Goal: Information Seeking & Learning: Check status

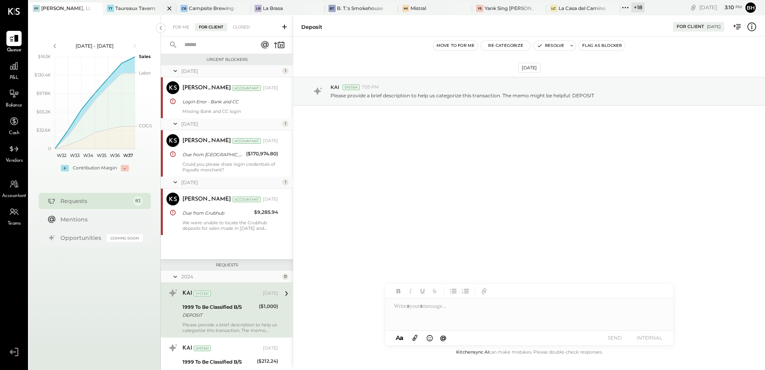
click at [137, 10] on div "Taureaux Tavern" at bounding box center [135, 8] width 40 height 7
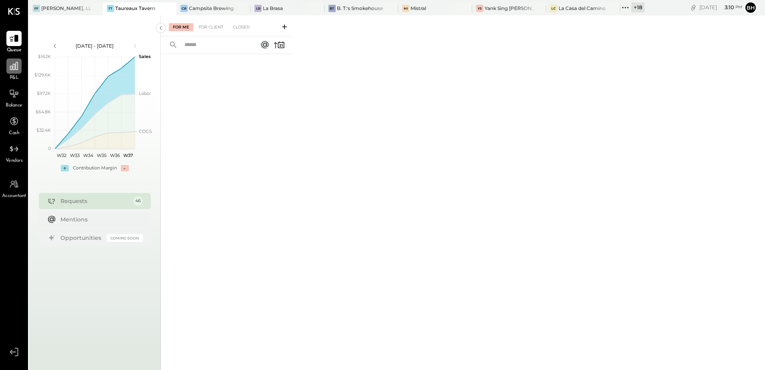
click at [20, 72] on div at bounding box center [13, 65] width 15 height 15
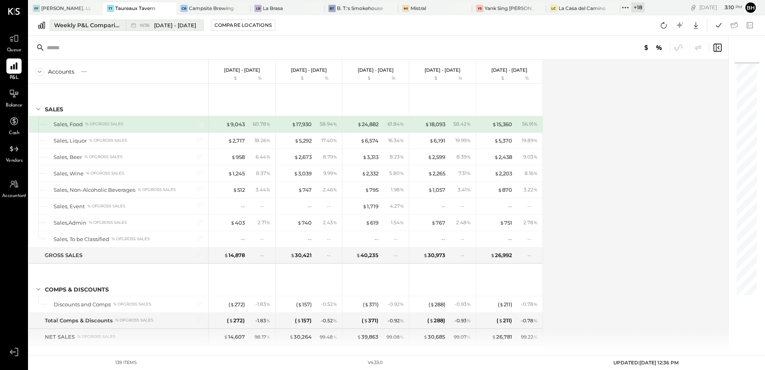
click at [82, 27] on div "Weekly P&L Comparison" at bounding box center [87, 25] width 67 height 8
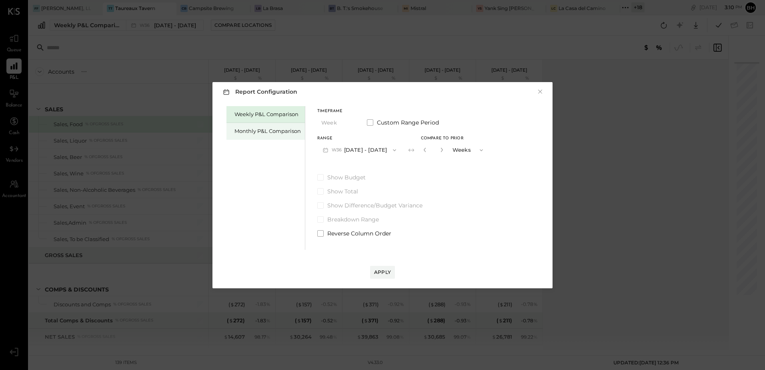
click at [246, 127] on div "Monthly P&L Comparison" at bounding box center [267, 131] width 66 height 8
click at [370, 148] on button "M09 [DATE] - [DATE]" at bounding box center [359, 149] width 84 height 15
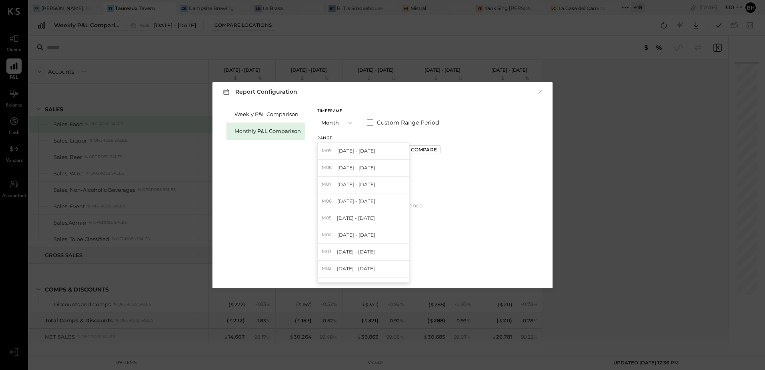
click at [360, 171] on div "M08 [DATE] - [DATE]" at bounding box center [363, 168] width 91 height 17
click at [385, 267] on button "Apply" at bounding box center [382, 272] width 25 height 13
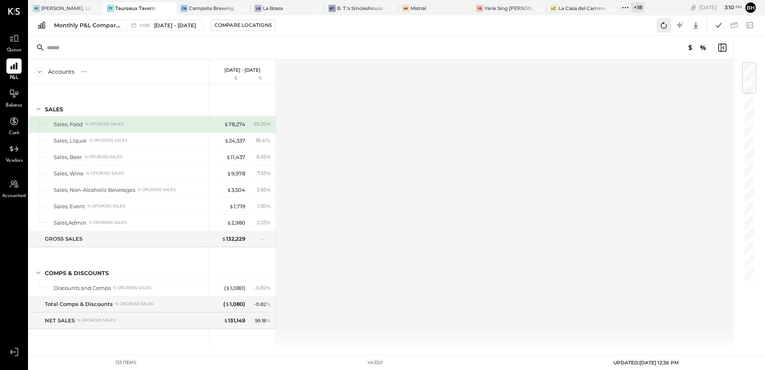
click at [664, 29] on icon at bounding box center [664, 25] width 10 height 10
click at [715, 26] on icon at bounding box center [718, 25] width 10 height 10
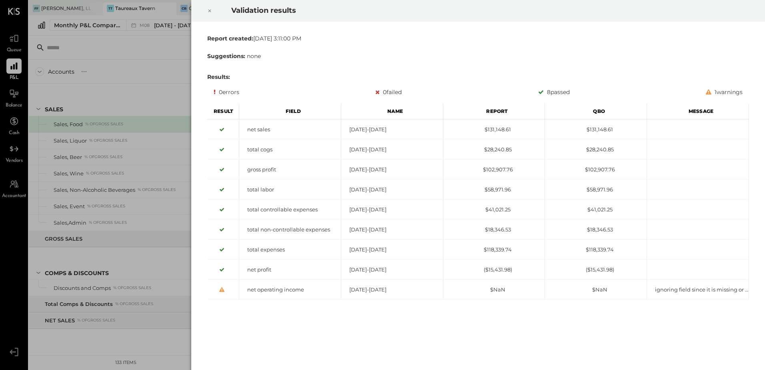
click at [210, 10] on icon at bounding box center [209, 11] width 3 height 3
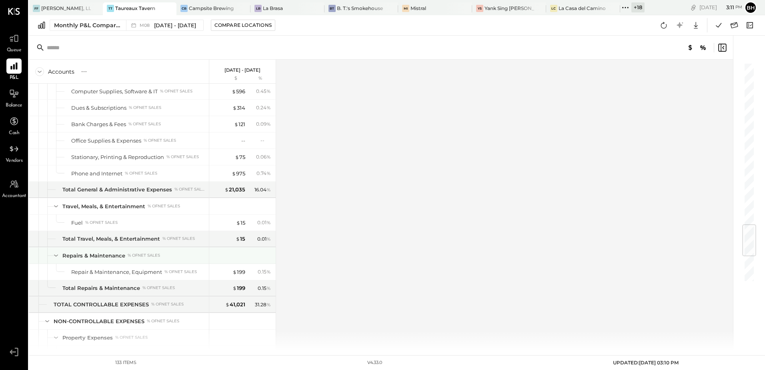
scroll to position [1573, 0]
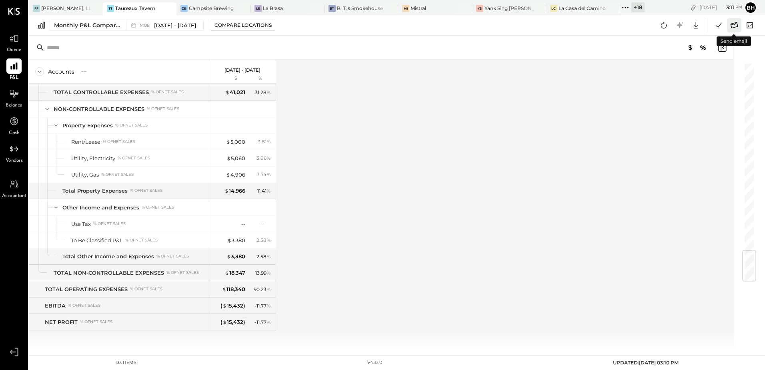
click at [736, 26] on icon at bounding box center [734, 25] width 10 height 10
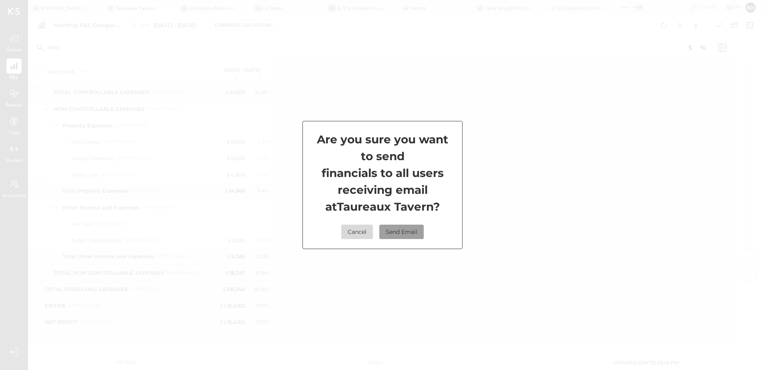
click at [404, 230] on button "Send Email" at bounding box center [401, 231] width 44 height 14
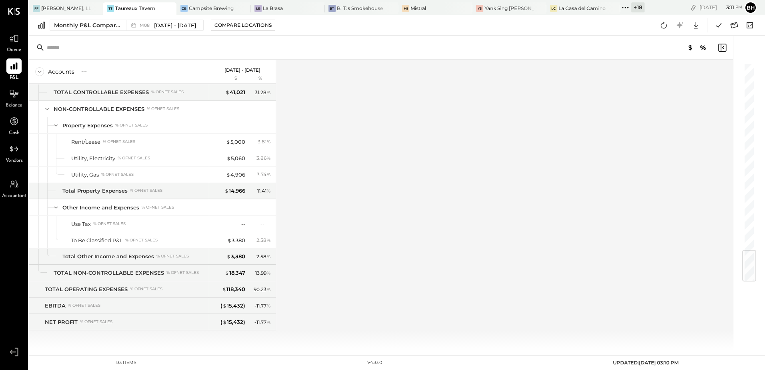
click at [455, 210] on div "Accounts S % GL [DATE] - [DATE] $ % SALES Sales, Food % of GROSS SALES Sales, L…" at bounding box center [381, 205] width 705 height 291
click at [75, 9] on div at bounding box center [89, 8] width 28 height 12
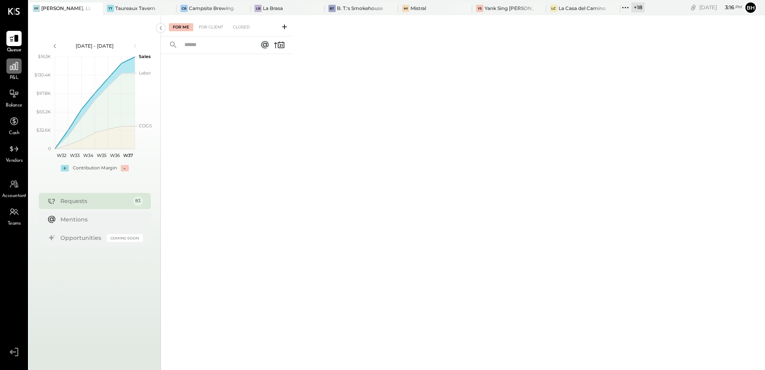
click at [14, 69] on icon at bounding box center [14, 66] width 10 height 10
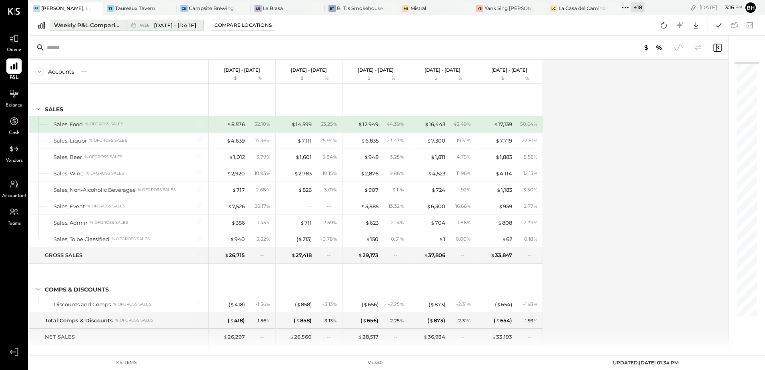
click at [74, 24] on div "Weekly P&L Comparison" at bounding box center [87, 25] width 67 height 8
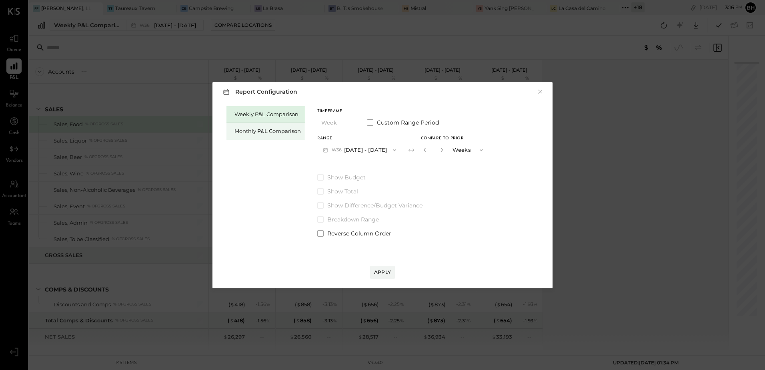
click at [262, 131] on div "Monthly P&L Comparison" at bounding box center [267, 131] width 66 height 8
click at [364, 151] on button "M09 [DATE] - [DATE]" at bounding box center [359, 149] width 84 height 15
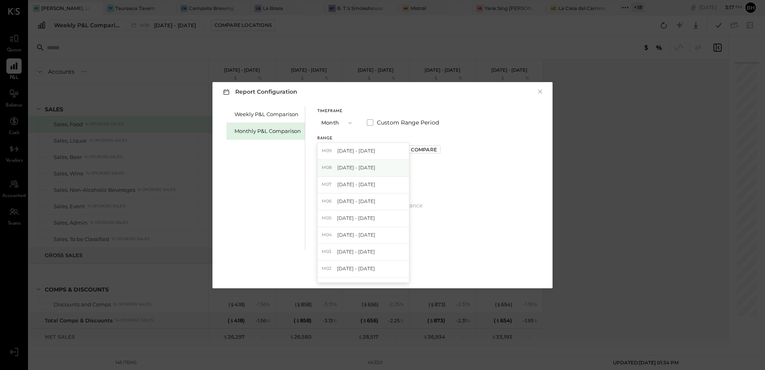
click at [355, 170] on span "[DATE] - [DATE]" at bounding box center [356, 167] width 38 height 7
click at [391, 268] on button "Apply" at bounding box center [382, 272] width 25 height 13
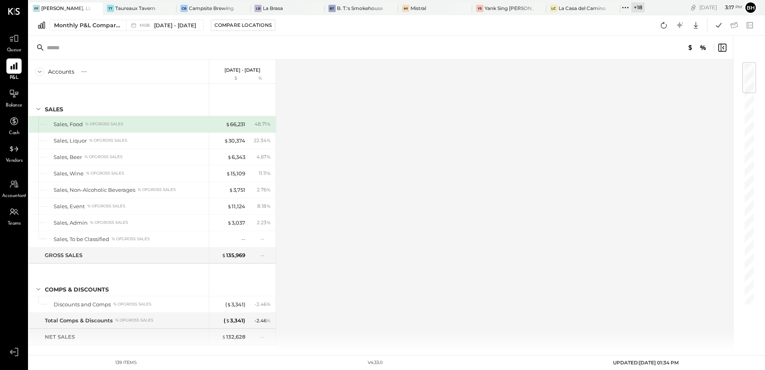
click at [661, 26] on icon at bounding box center [664, 25] width 6 height 6
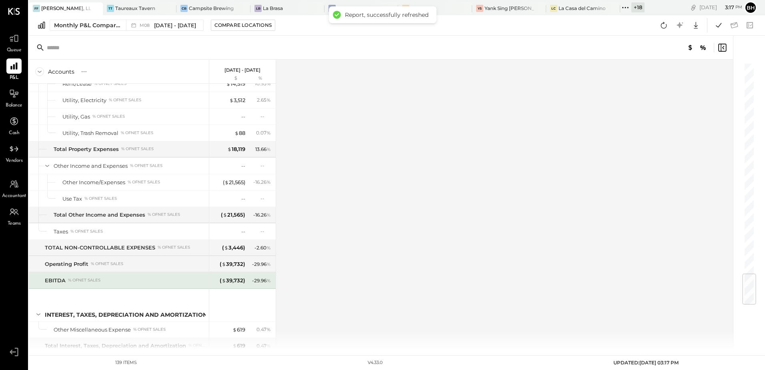
scroll to position [1801, 0]
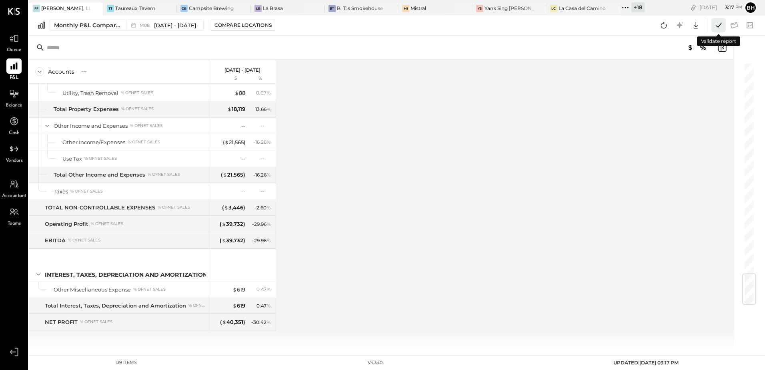
click at [721, 27] on icon at bounding box center [718, 25] width 10 height 10
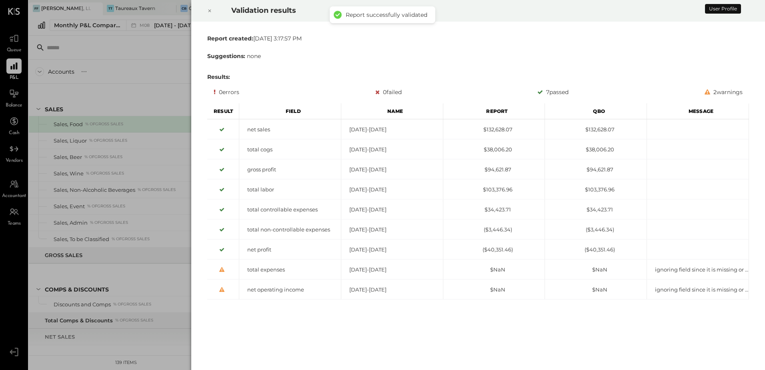
click at [212, 10] on icon at bounding box center [209, 11] width 5 height 10
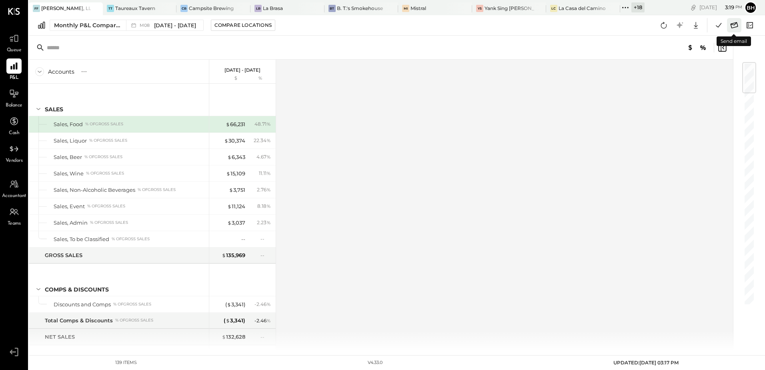
click at [730, 26] on icon at bounding box center [734, 25] width 10 height 10
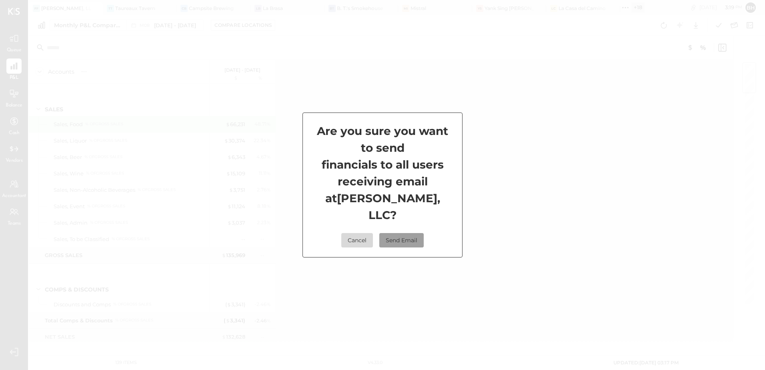
click at [407, 233] on button "Send Email" at bounding box center [401, 240] width 44 height 14
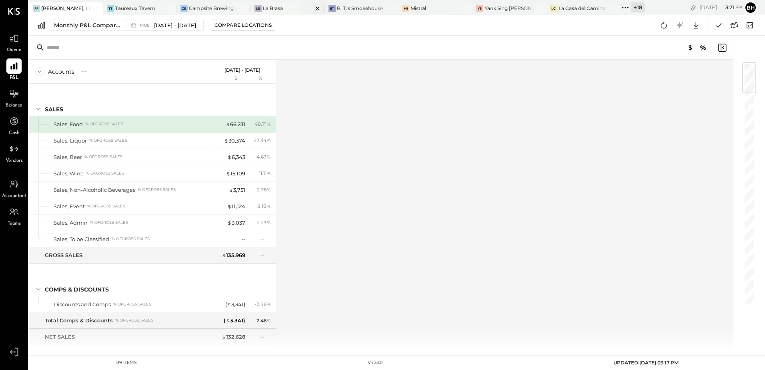
click at [267, 9] on div "La Brasa" at bounding box center [273, 8] width 20 height 7
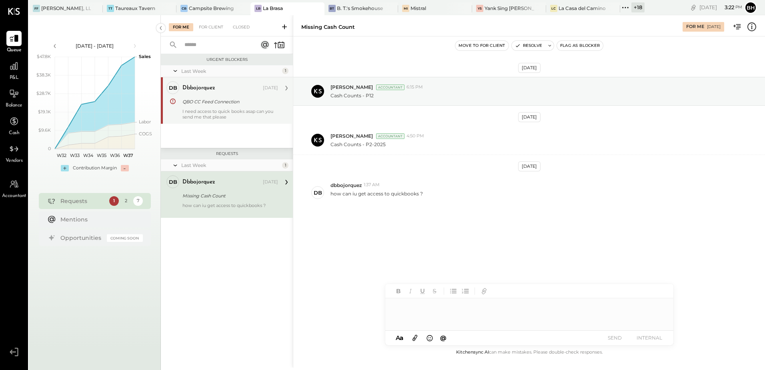
click at [231, 113] on div "I need access to quick books asap can you send me that please" at bounding box center [230, 113] width 96 height 11
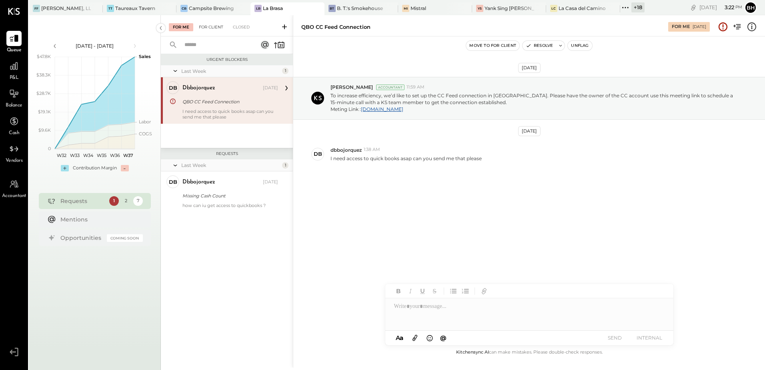
click at [210, 30] on div "For Client" at bounding box center [211, 27] width 32 height 8
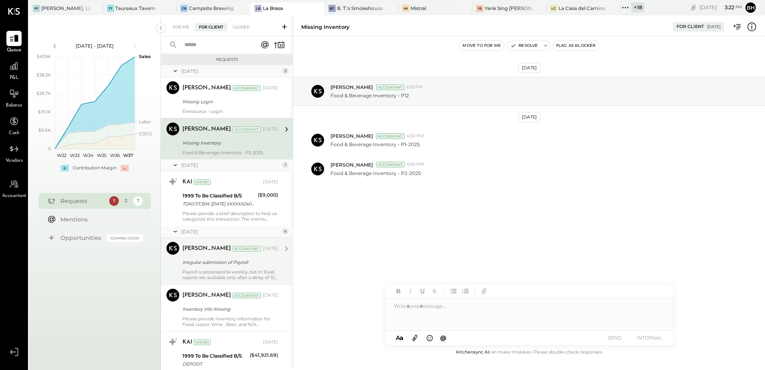
click at [211, 274] on div "Payroll is processed bi-weekly, but in Toast, reports are available only after …" at bounding box center [230, 274] width 96 height 11
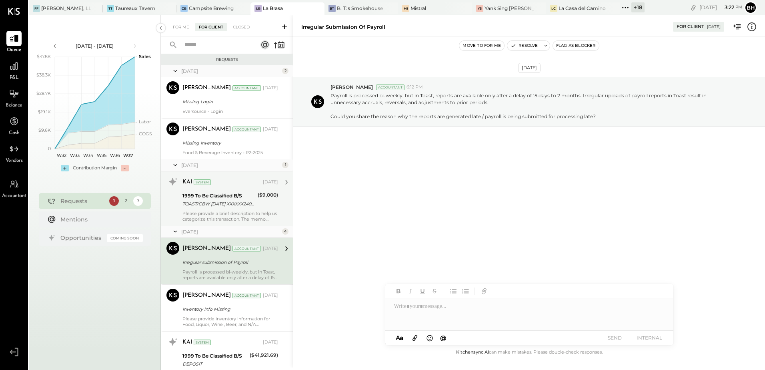
click at [226, 209] on div "KAI System [DATE] 1999 To Be Classified B/S TOAST/CBW [DATE] XXXXXX2400VQV2I TO…" at bounding box center [230, 198] width 96 height 46
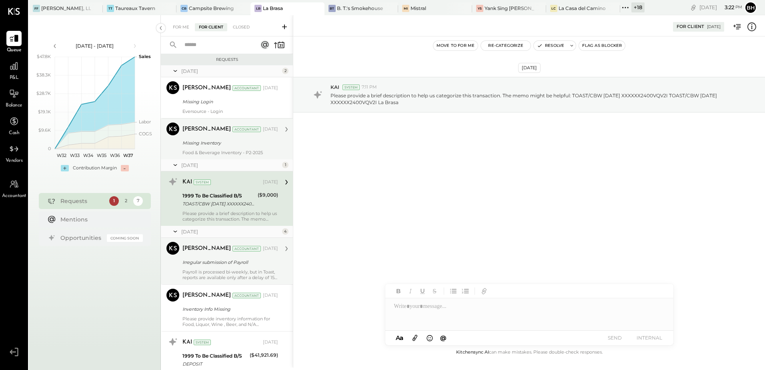
click at [220, 152] on div "Food & Beverage Inventory - P2-2025" at bounding box center [230, 153] width 96 height 6
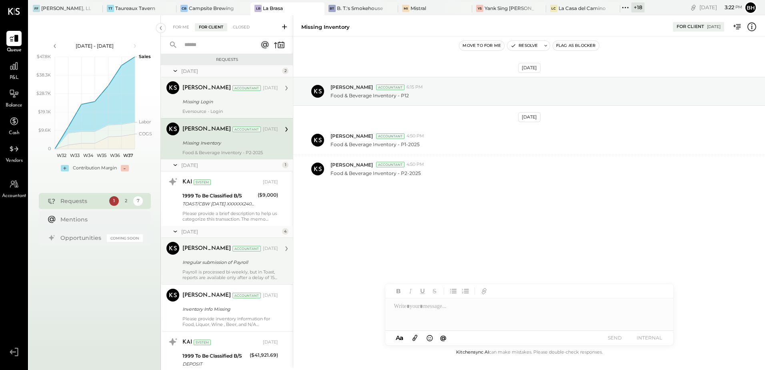
click at [220, 105] on div "Missing Login" at bounding box center [228, 102] width 93 height 8
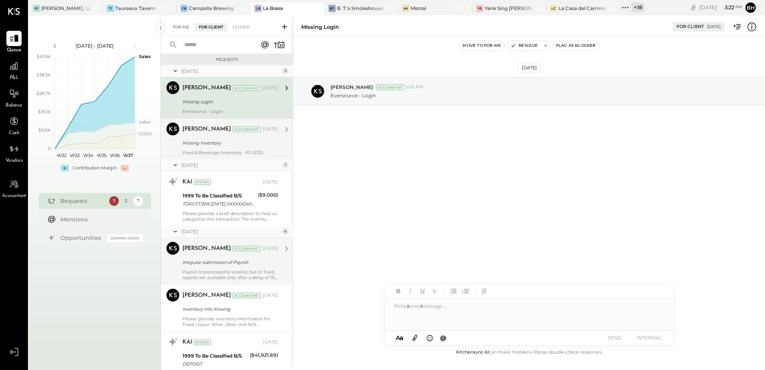
click at [184, 30] on div "For Me" at bounding box center [181, 27] width 24 height 8
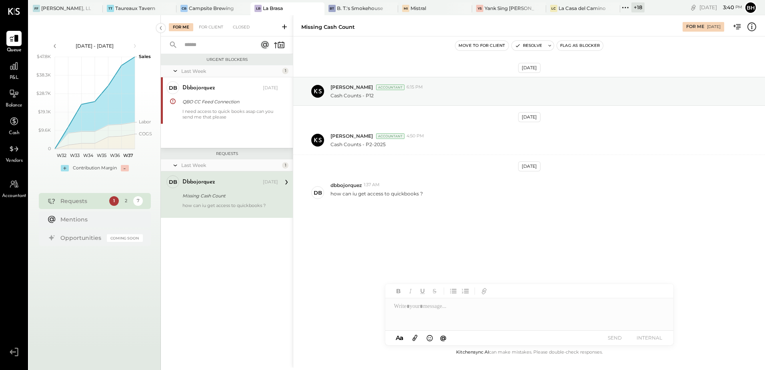
click at [284, 26] on icon at bounding box center [285, 27] width 8 height 8
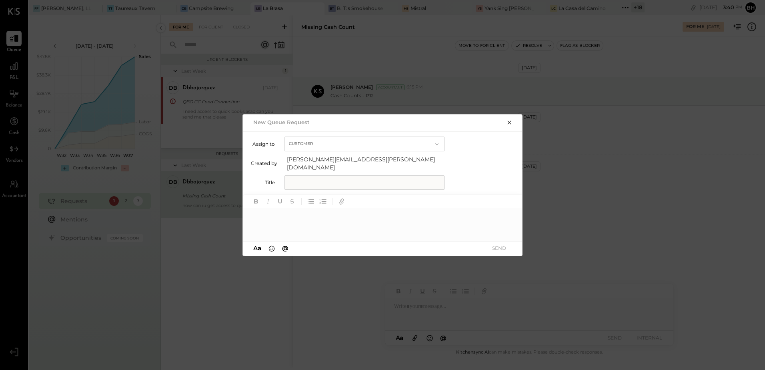
click at [509, 126] on icon "button" at bounding box center [509, 122] width 6 height 6
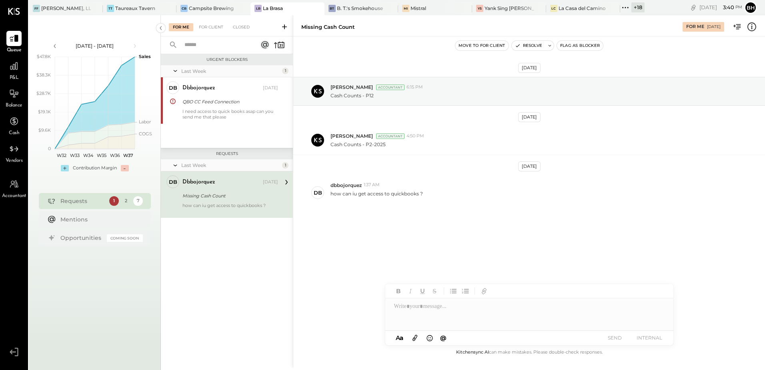
click at [286, 28] on icon at bounding box center [285, 27] width 8 height 8
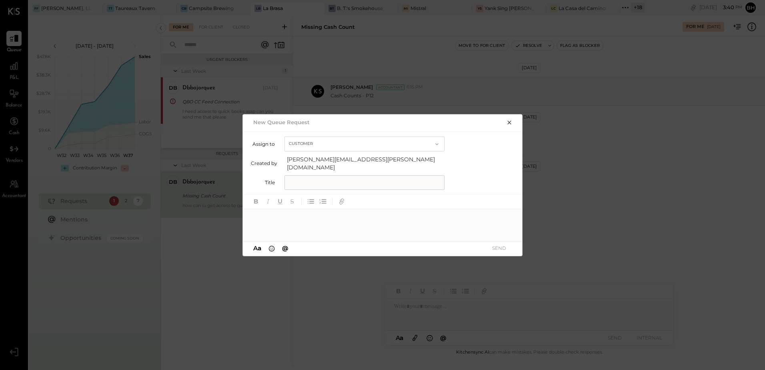
click at [510, 124] on icon "button" at bounding box center [509, 122] width 4 height 4
